Goal: Task Accomplishment & Management: Use online tool/utility

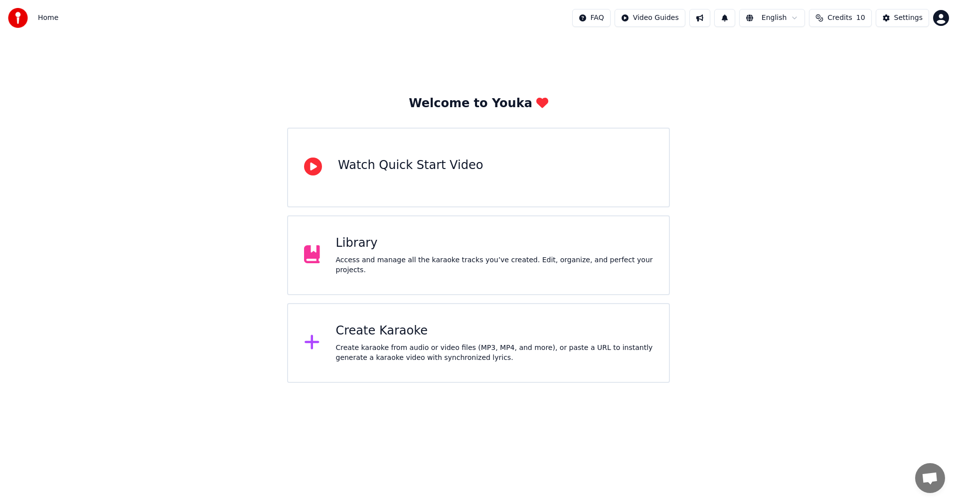
click at [382, 332] on div "Create Karaoke" at bounding box center [494, 331] width 317 height 16
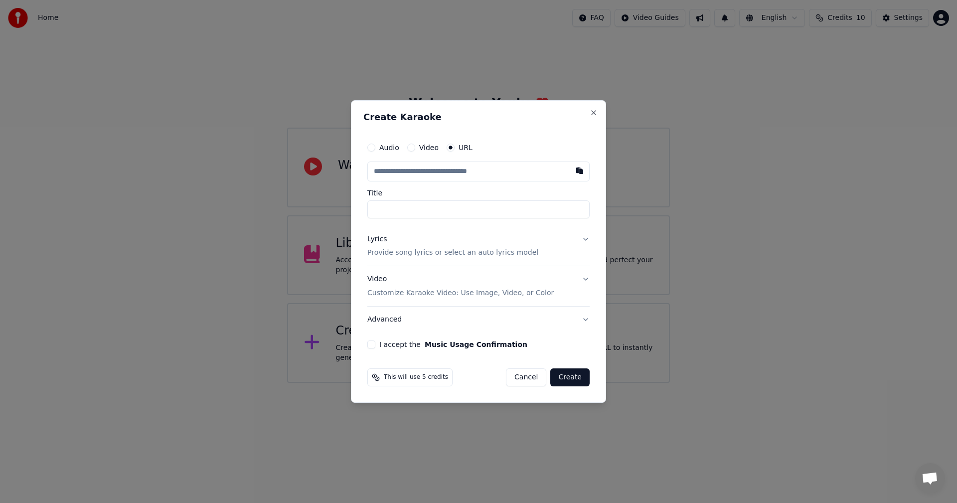
click at [409, 147] on button "Video" at bounding box center [411, 148] width 8 height 8
click at [392, 172] on div "Choose File" at bounding box center [396, 171] width 56 height 18
type input "**********"
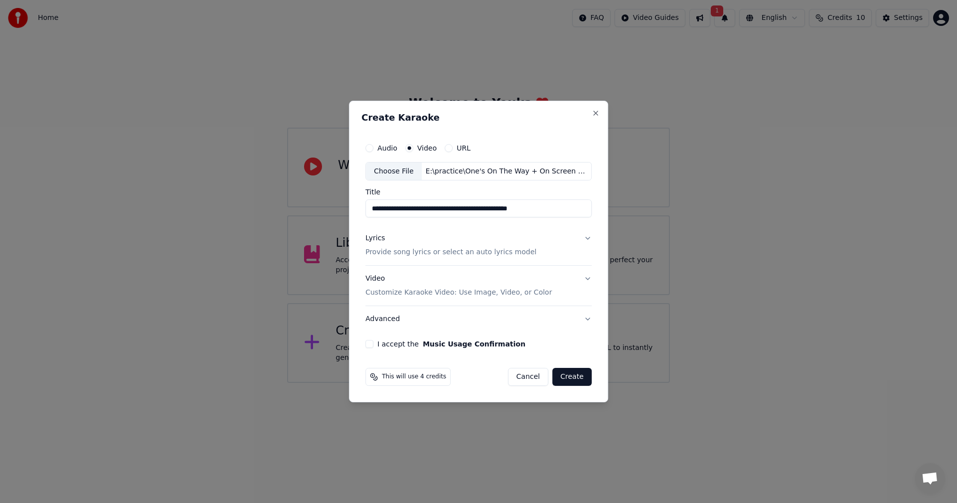
click at [588, 237] on button "Lyrics Provide song lyrics or select an auto lyrics model" at bounding box center [478, 246] width 226 height 40
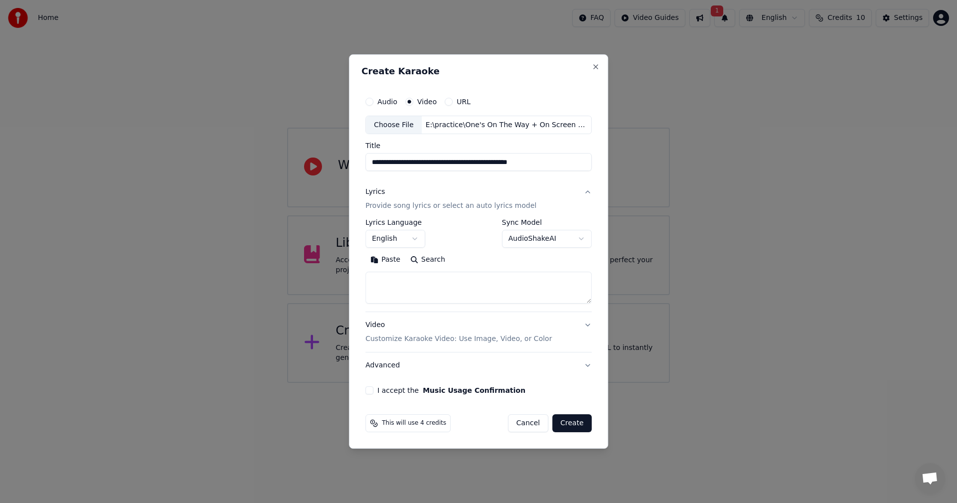
click at [387, 258] on button "Paste" at bounding box center [385, 260] width 40 height 16
click at [584, 324] on button "Video Customize Karaoke Video: Use Image, Video, or Color" at bounding box center [478, 332] width 226 height 40
type textarea "**********"
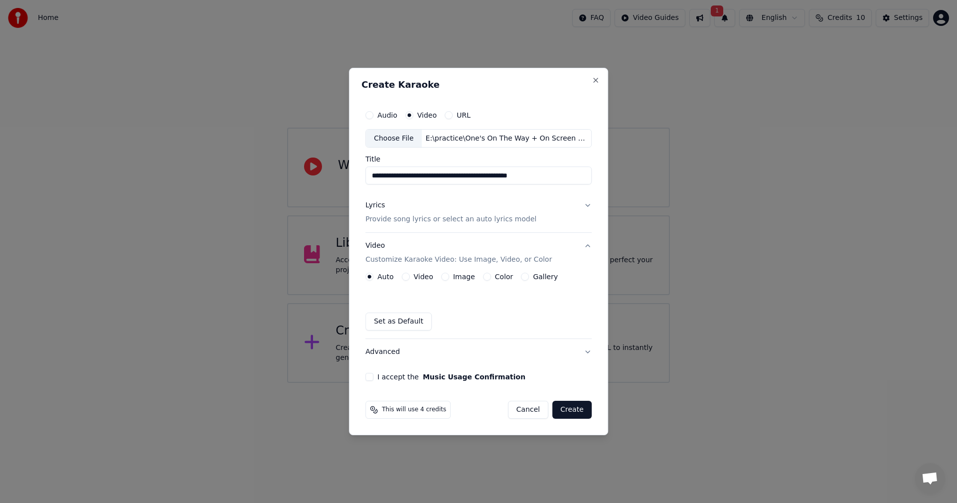
click at [371, 375] on button "I accept the Music Usage Confirmation" at bounding box center [369, 377] width 8 height 8
click at [571, 408] on button "Create" at bounding box center [571, 410] width 39 height 18
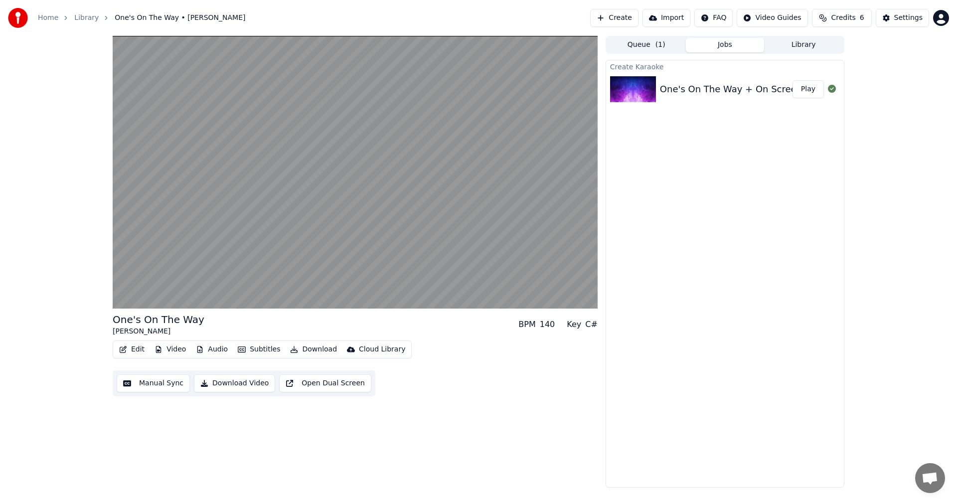
click at [161, 348] on icon "button" at bounding box center [158, 349] width 8 height 7
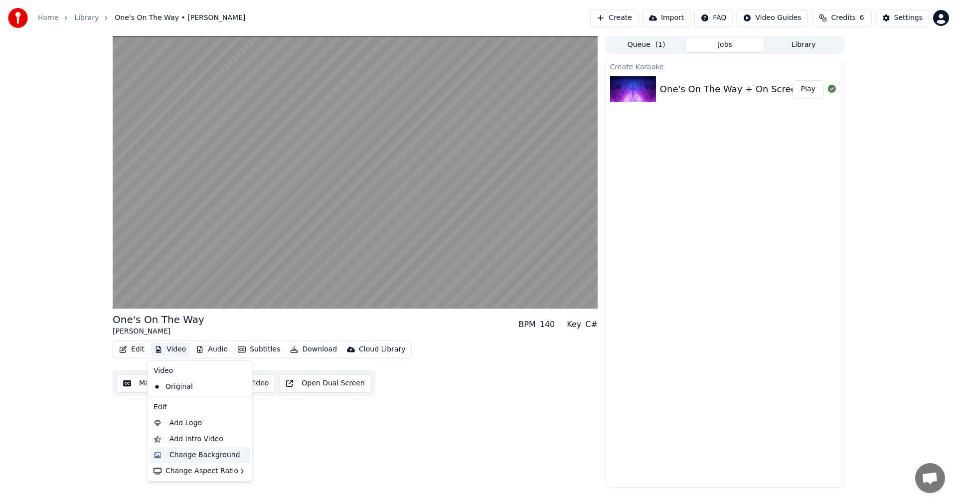
click at [192, 457] on div "Change Background" at bounding box center [204, 455] width 71 height 10
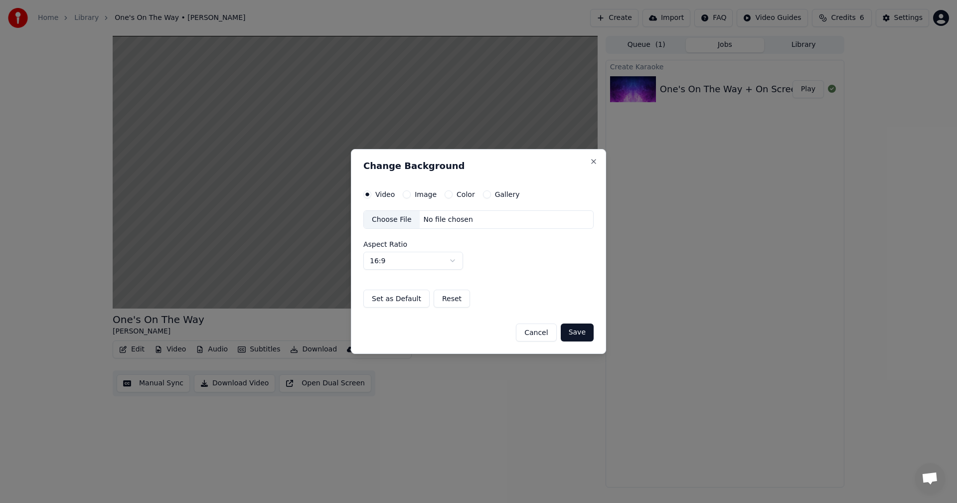
click at [445, 193] on button "Color" at bounding box center [449, 194] width 8 height 8
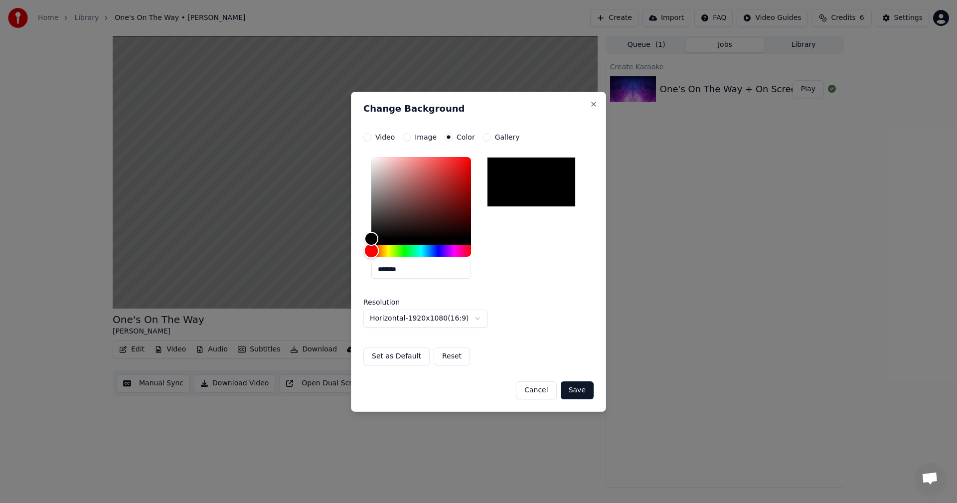
click at [367, 249] on div "Hue" at bounding box center [371, 250] width 15 height 15
type input "*******"
click at [369, 236] on div "Color" at bounding box center [371, 238] width 15 height 15
click at [374, 251] on div "Hue" at bounding box center [373, 250] width 15 height 15
click at [372, 236] on div "Color" at bounding box center [371, 236] width 15 height 15
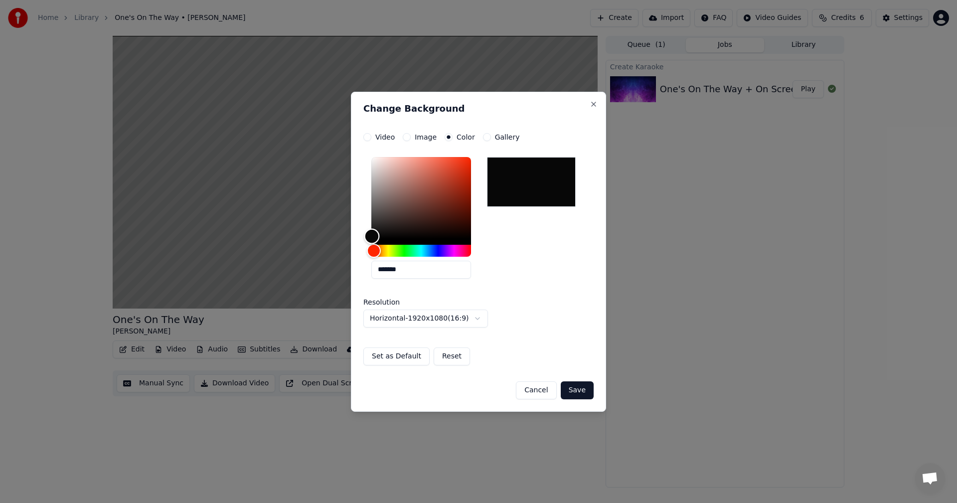
click at [372, 236] on div "Color" at bounding box center [371, 236] width 15 height 15
click at [373, 248] on div "Hue" at bounding box center [372, 250] width 15 height 15
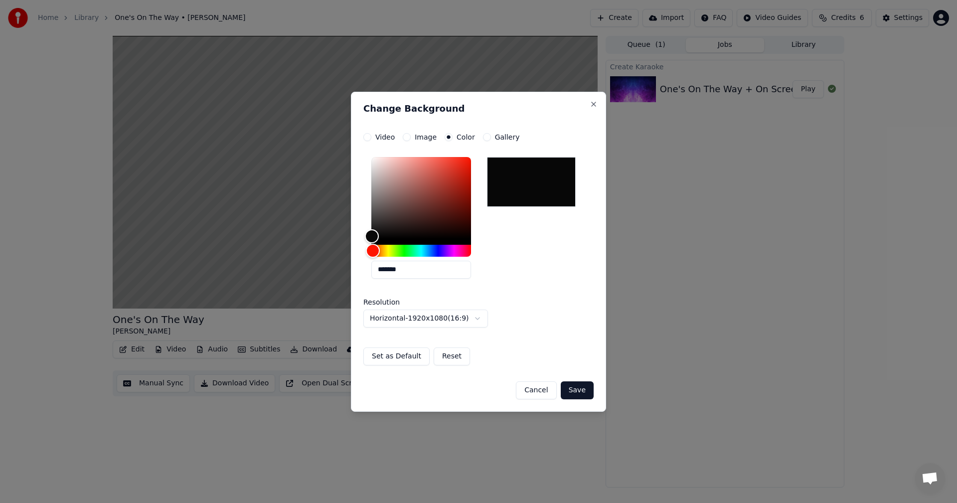
click at [535, 188] on div at bounding box center [531, 182] width 89 height 50
click at [483, 137] on button "Gallery" at bounding box center [487, 137] width 8 height 8
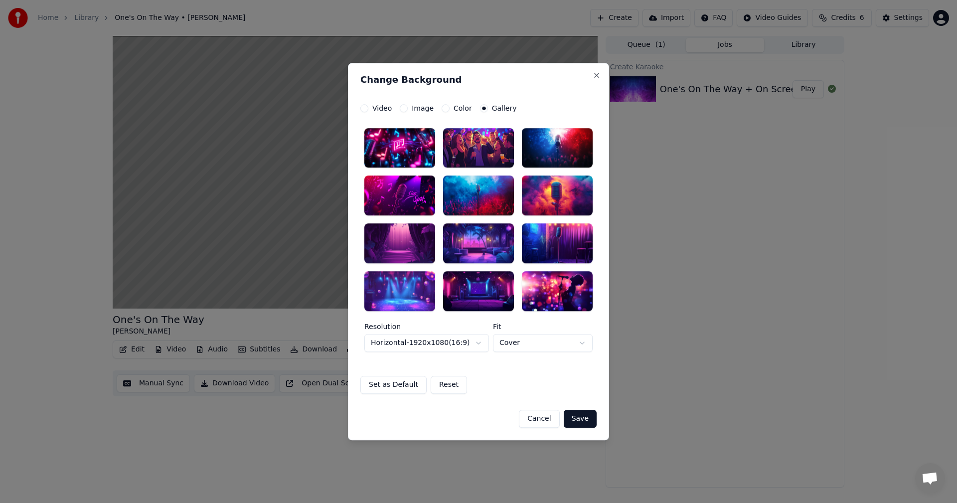
click at [476, 196] on div at bounding box center [478, 196] width 71 height 40
click at [582, 418] on button "Save" at bounding box center [580, 419] width 33 height 18
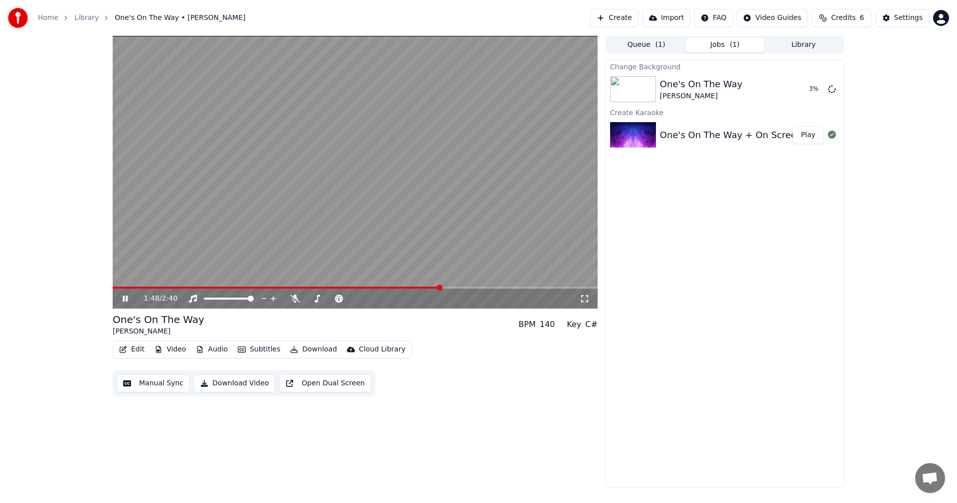
click at [125, 295] on icon at bounding box center [132, 299] width 23 height 8
click at [804, 89] on button "Play" at bounding box center [807, 89] width 31 height 18
click at [140, 349] on button "Edit" at bounding box center [131, 349] width 33 height 14
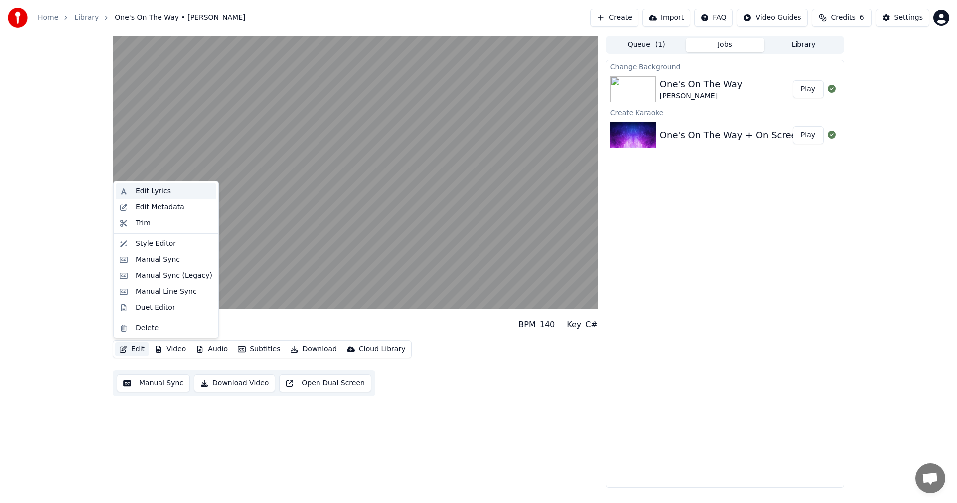
click at [165, 188] on div "Edit Lyrics" at bounding box center [153, 191] width 35 height 10
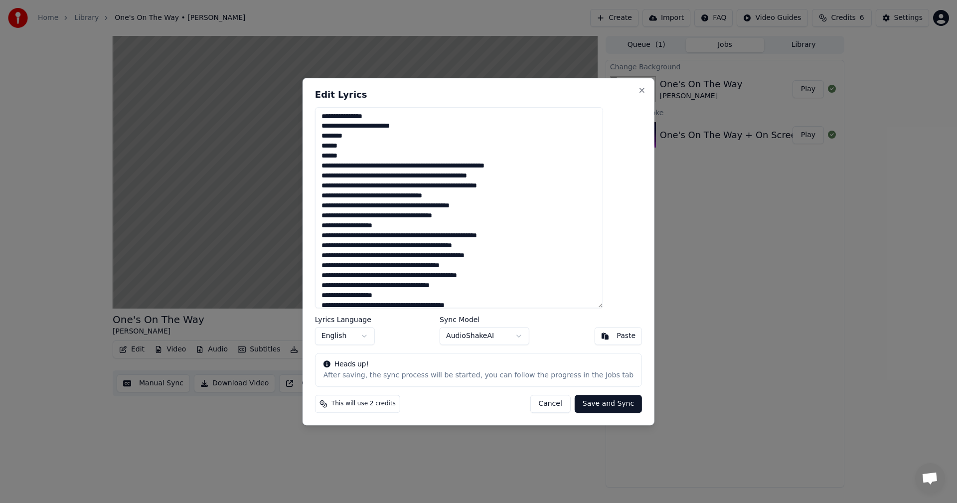
drag, startPoint x: 374, startPoint y: 135, endPoint x: 333, endPoint y: 131, distance: 40.5
click at [333, 131] on div "Edit Lyrics Lyrics Language English Sync Model AudioShakeAI Paste Heads up! Aft…" at bounding box center [478, 251] width 352 height 347
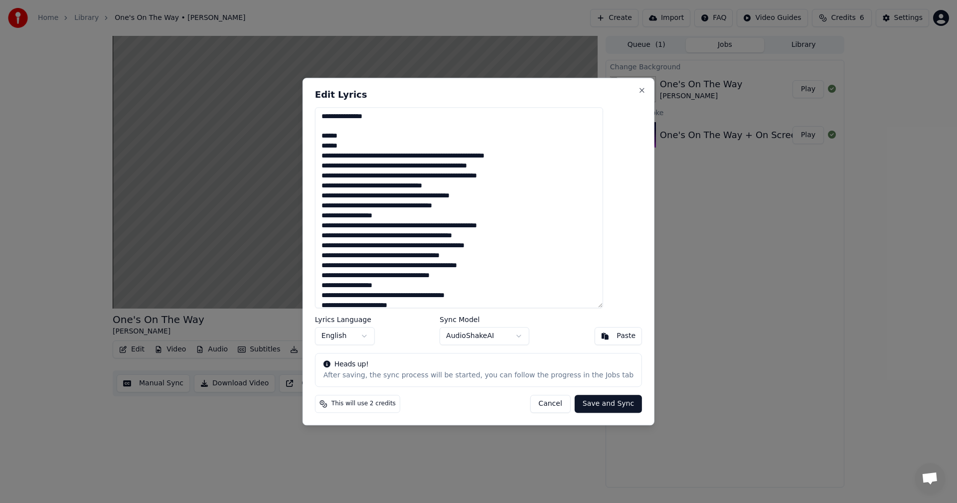
drag, startPoint x: 397, startPoint y: 117, endPoint x: 333, endPoint y: 114, distance: 64.4
click at [333, 114] on div "Edit Lyrics Lyrics Language English Sync Model AudioShakeAI Paste Heads up! Aft…" at bounding box center [478, 251] width 352 height 347
click at [355, 135] on textarea at bounding box center [459, 207] width 288 height 201
drag, startPoint x: 362, startPoint y: 135, endPoint x: 337, endPoint y: 136, distance: 24.4
click at [337, 136] on textarea at bounding box center [459, 207] width 288 height 201
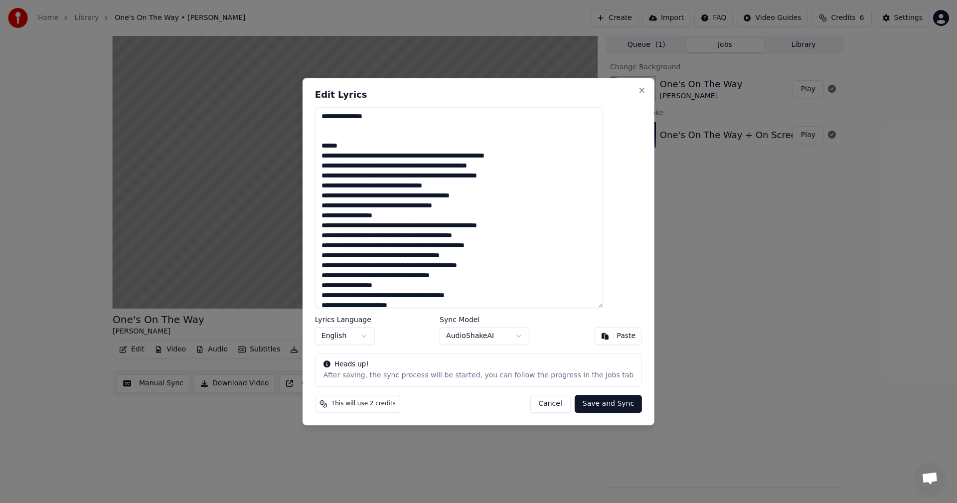
drag, startPoint x: 361, startPoint y: 145, endPoint x: 336, endPoint y: 145, distance: 24.9
click at [336, 145] on textarea at bounding box center [459, 207] width 288 height 201
type textarea "**********"
click at [585, 402] on button "Save and Sync" at bounding box center [608, 404] width 67 height 18
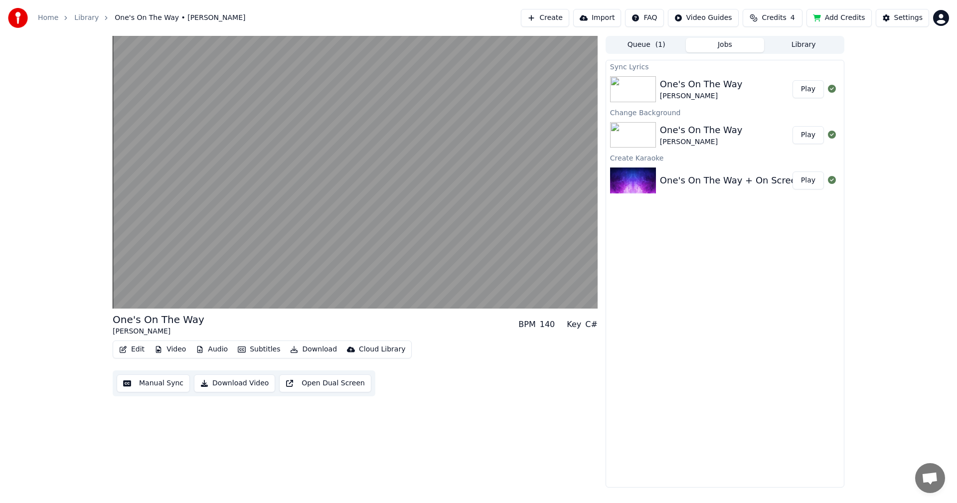
click at [811, 85] on button "Play" at bounding box center [807, 89] width 31 height 18
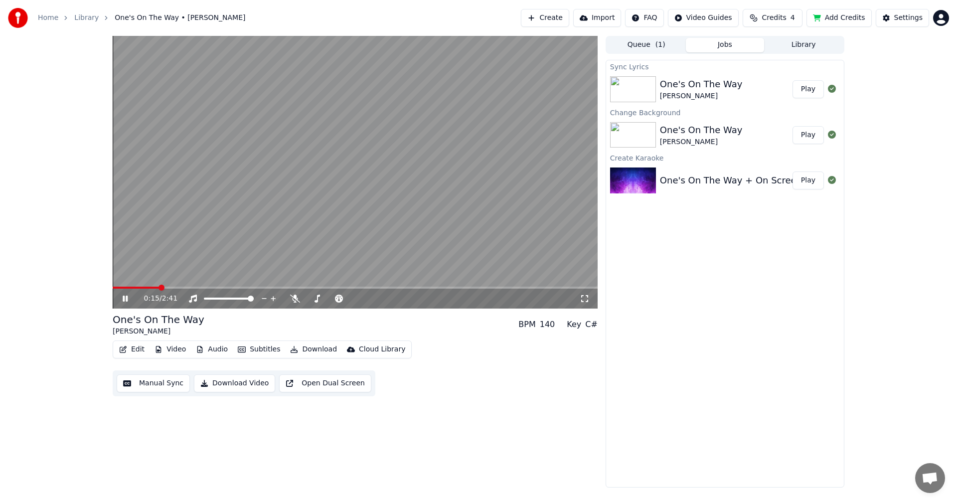
click at [123, 297] on icon at bounding box center [125, 299] width 5 height 6
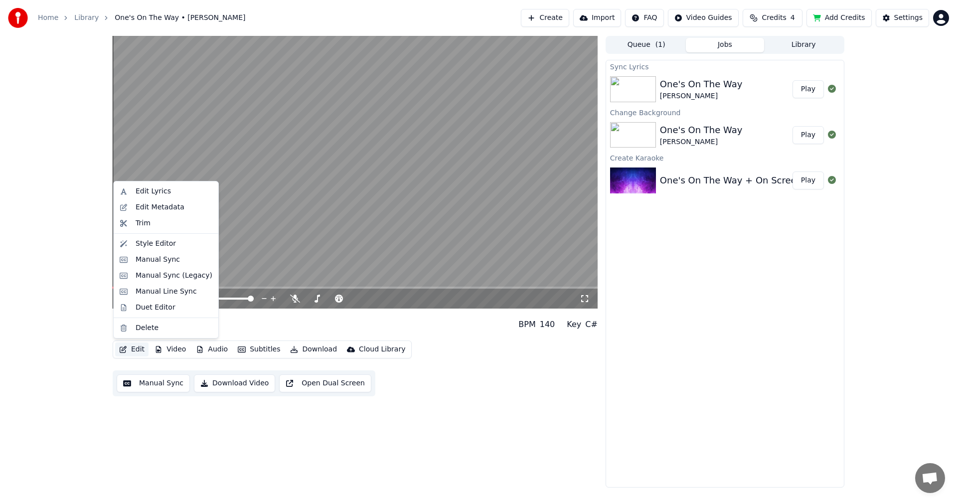
click at [133, 351] on button "Edit" at bounding box center [131, 349] width 33 height 14
click at [167, 187] on div "Edit Lyrics" at bounding box center [174, 191] width 77 height 10
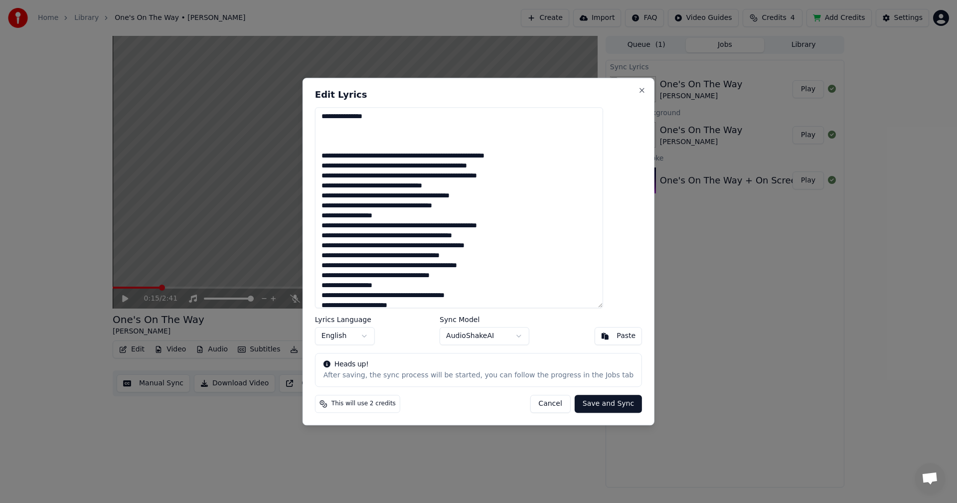
drag, startPoint x: 399, startPoint y: 117, endPoint x: 316, endPoint y: 121, distance: 82.8
click at [316, 121] on body "Home Library One's On The Way • [PERSON_NAME] Create Import FAQ Video Guides Cr…" at bounding box center [478, 251] width 957 height 503
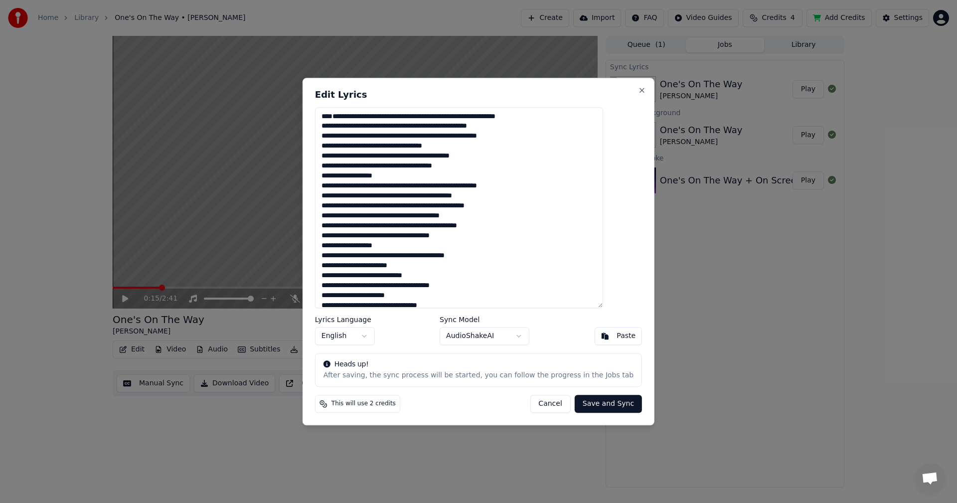
click at [578, 403] on button "Save and Sync" at bounding box center [608, 404] width 67 height 18
type textarea "**********"
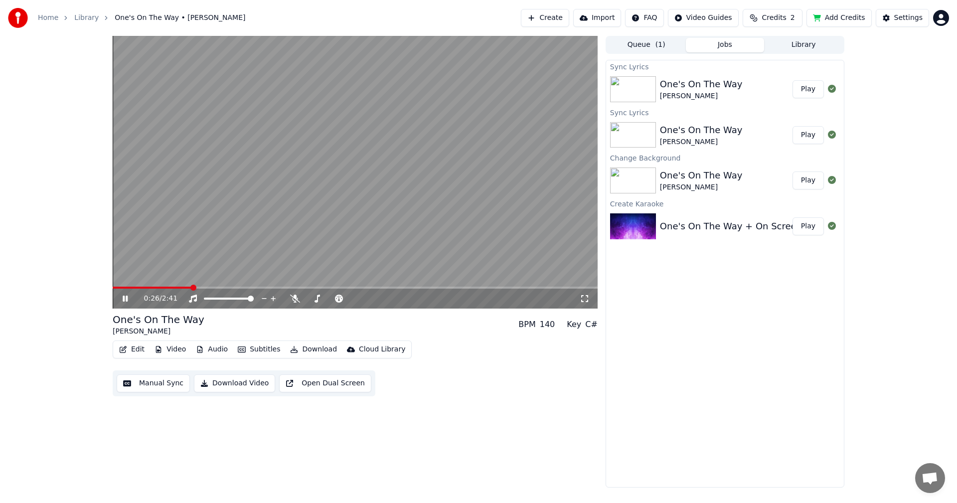
click at [121, 298] on icon at bounding box center [132, 299] width 23 height 8
click at [814, 89] on button "Play" at bounding box center [807, 89] width 31 height 18
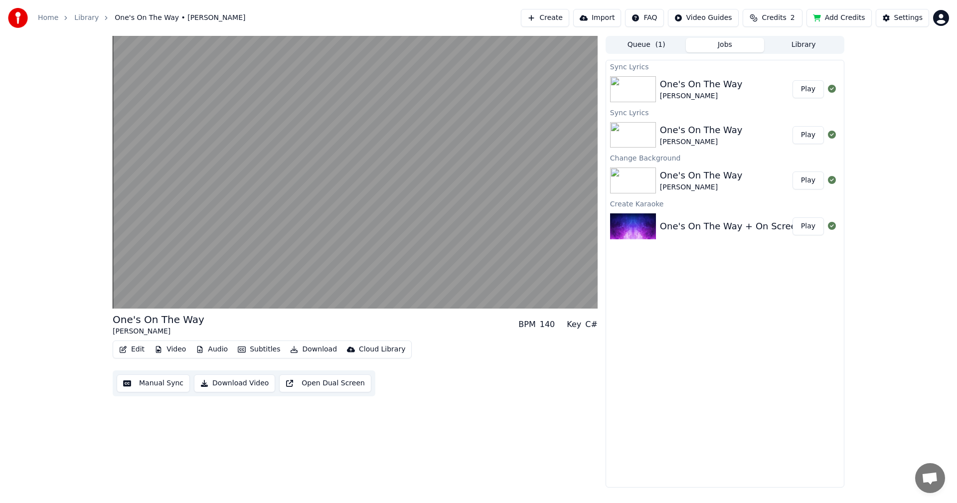
click at [301, 348] on button "Download" at bounding box center [313, 349] width 55 height 14
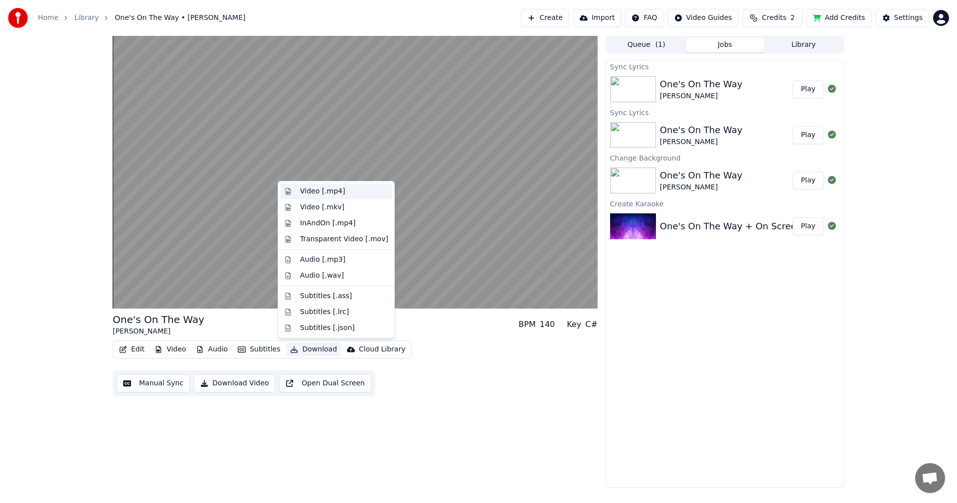
click at [333, 193] on div "Video [.mp4]" at bounding box center [322, 191] width 45 height 10
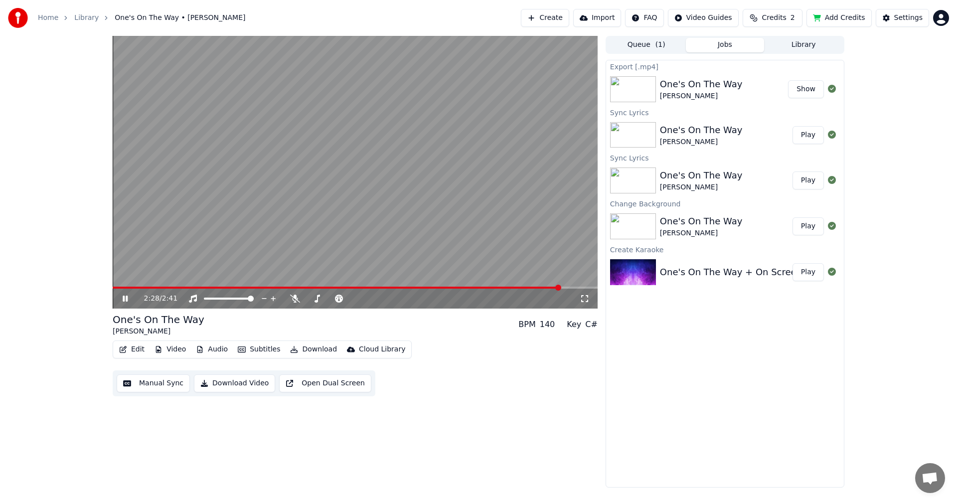
click at [815, 89] on button "Show" at bounding box center [806, 89] width 36 height 18
click at [618, 19] on button "Import" at bounding box center [597, 18] width 48 height 18
